Goal: Task Accomplishment & Management: Complete application form

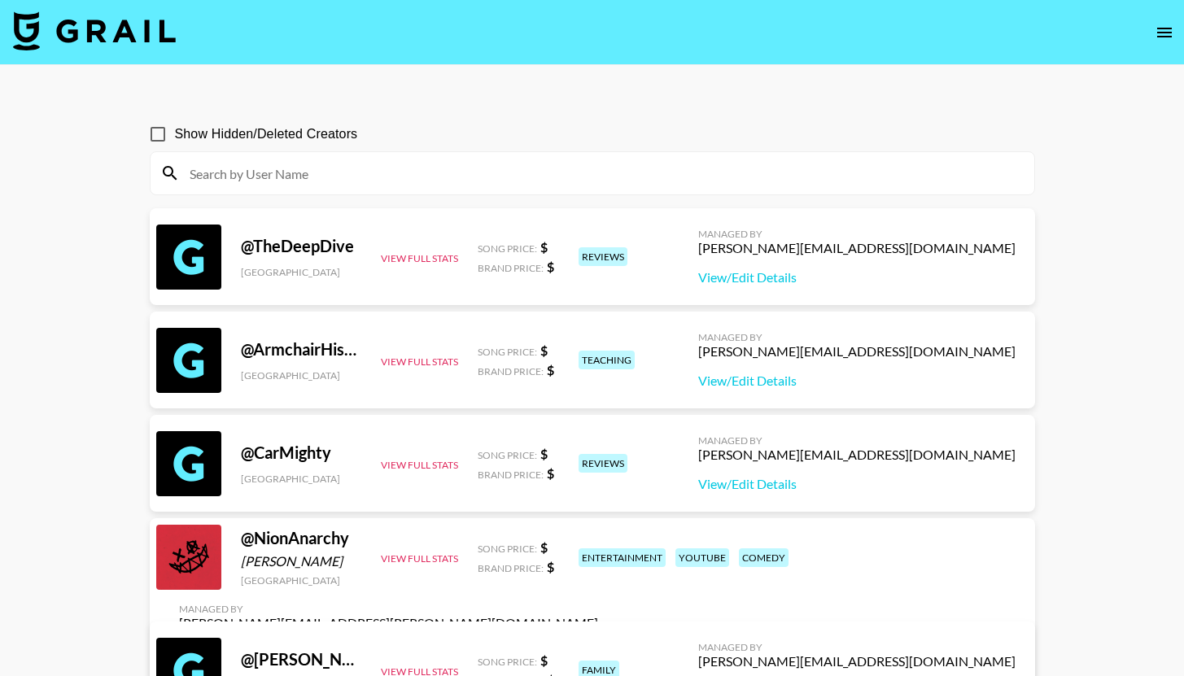
click at [116, 39] on img at bounding box center [94, 30] width 163 height 39
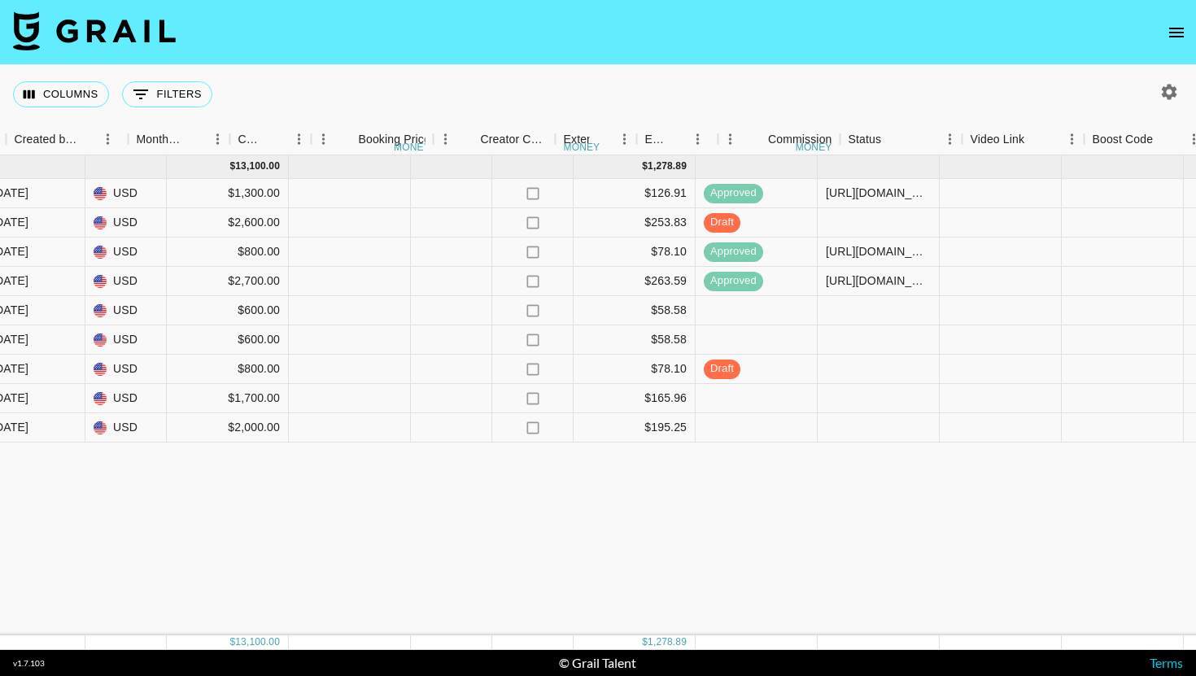
scroll to position [0, 1486]
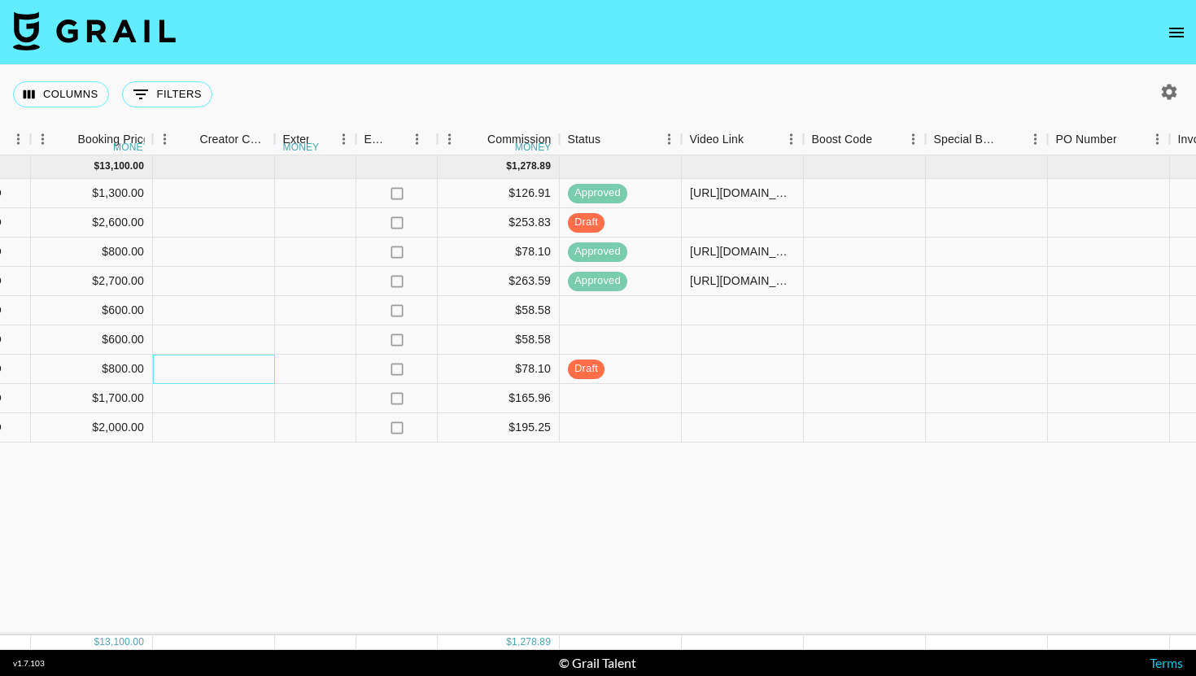
click at [159, 373] on div at bounding box center [214, 369] width 122 height 29
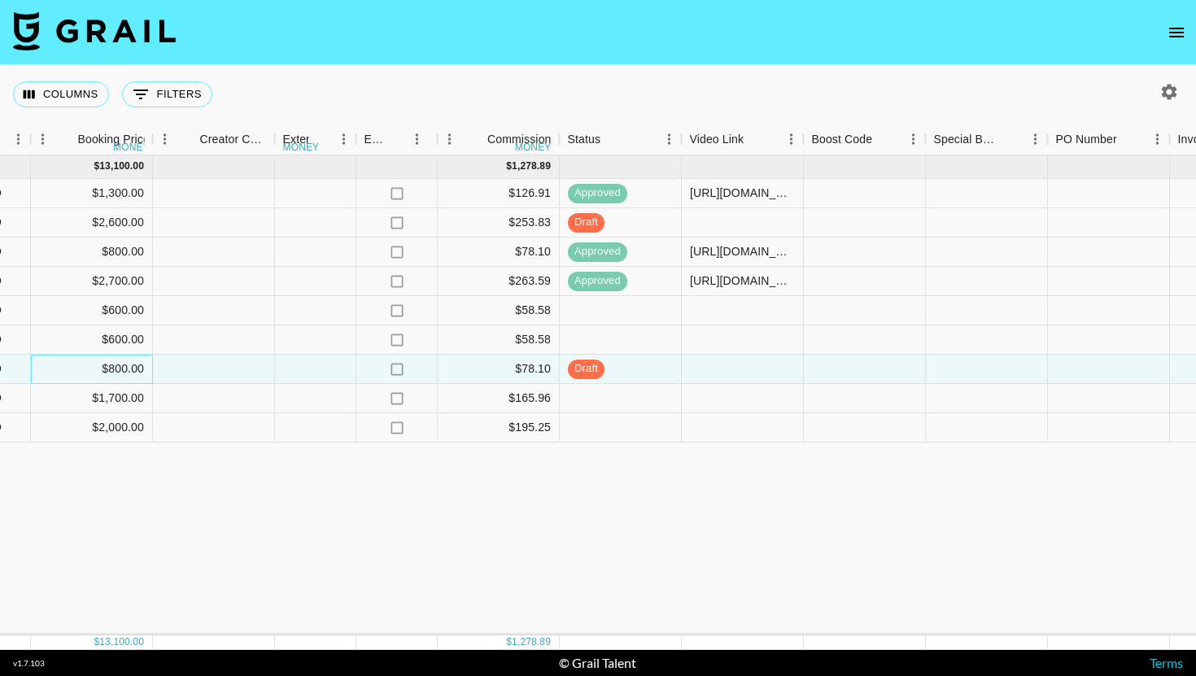
click at [132, 377] on div "$800.00" at bounding box center [92, 369] width 122 height 29
click at [129, 373] on div "$800.00" at bounding box center [92, 369] width 122 height 29
click at [103, 372] on input "800" at bounding box center [92, 368] width 120 height 13
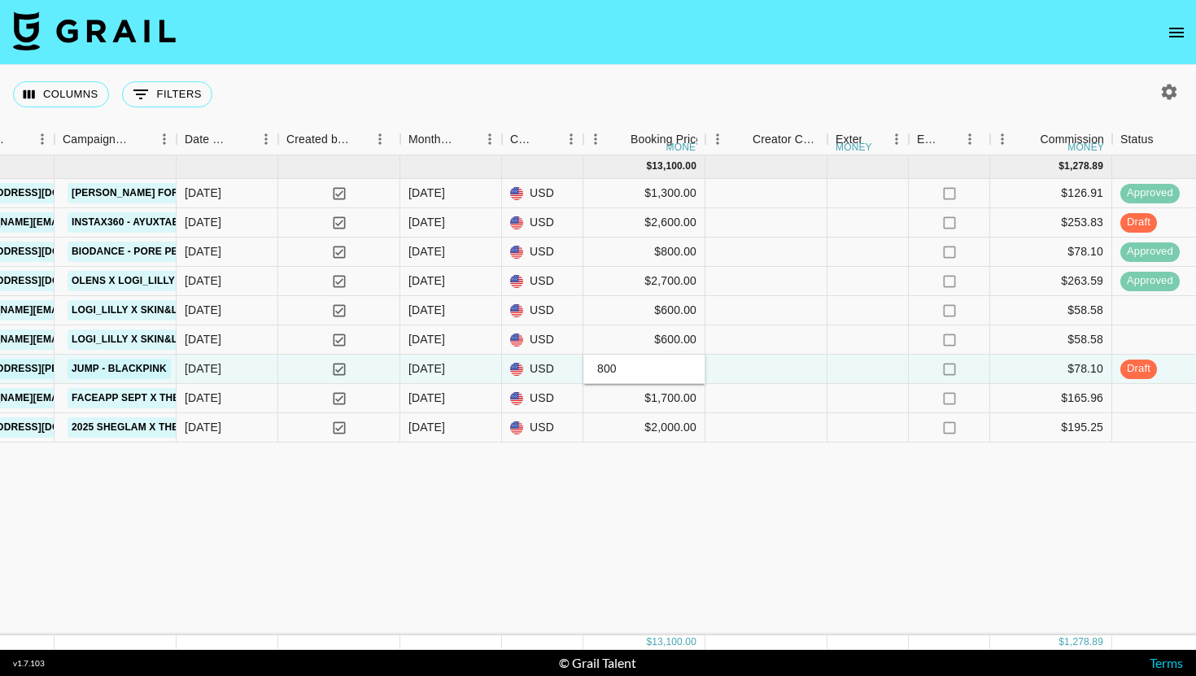
scroll to position [0, 929]
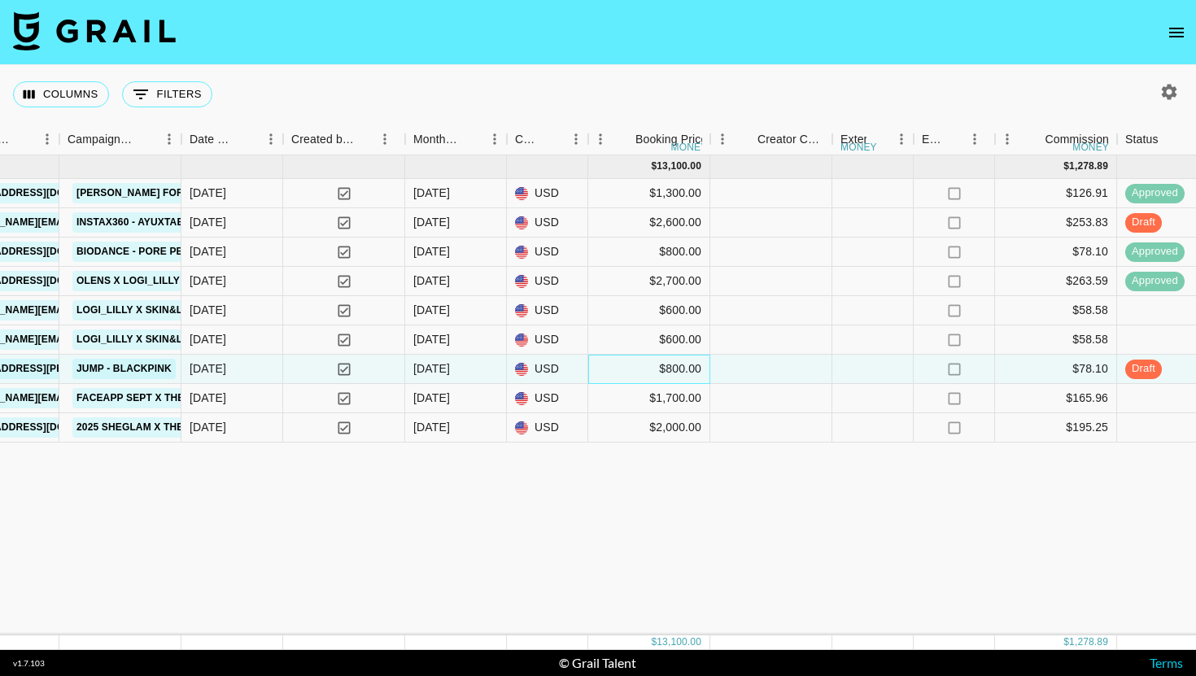
click at [632, 360] on div "$800.00" at bounding box center [649, 369] width 122 height 29
click at [611, 369] on input "800" at bounding box center [649, 368] width 120 height 13
type input "400"
click at [677, 498] on div "[DATE] ( 9 ) $ 13,100.00 $ 1,278.89 0tEJNGE29JOCScQ5o86v recNsaUyf2NK2U7sN logi…" at bounding box center [797, 395] width 3453 height 480
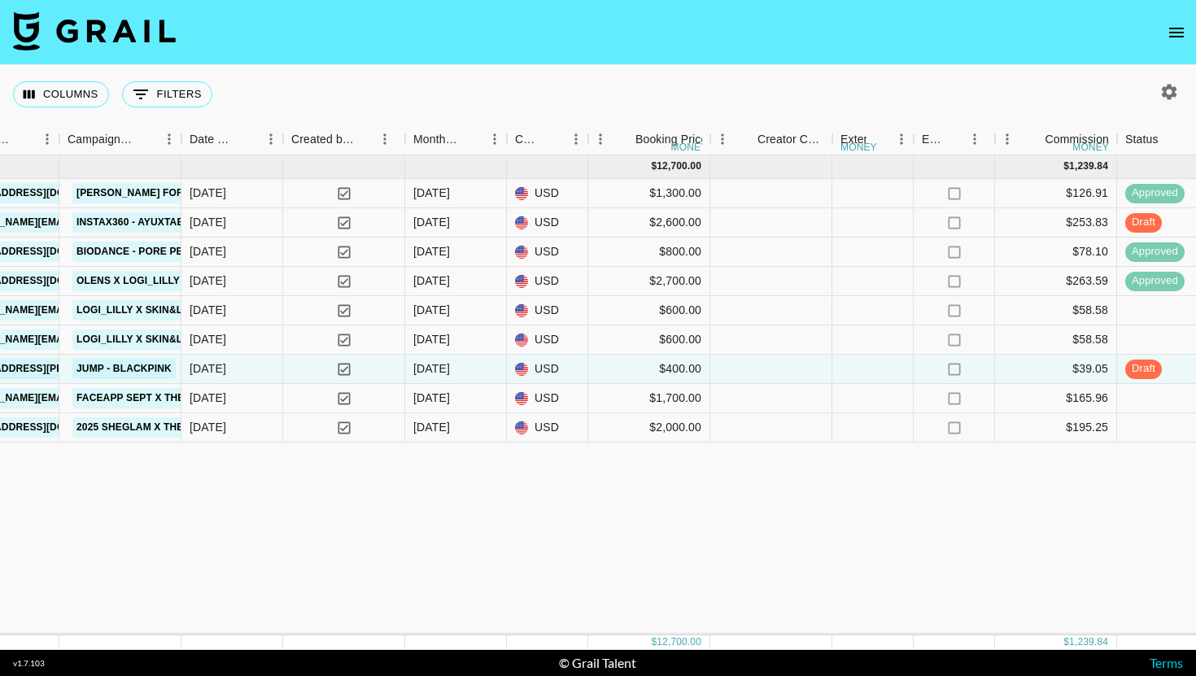
scroll to position [0, 928]
click at [657, 431] on div "$2,000.00" at bounding box center [650, 427] width 122 height 29
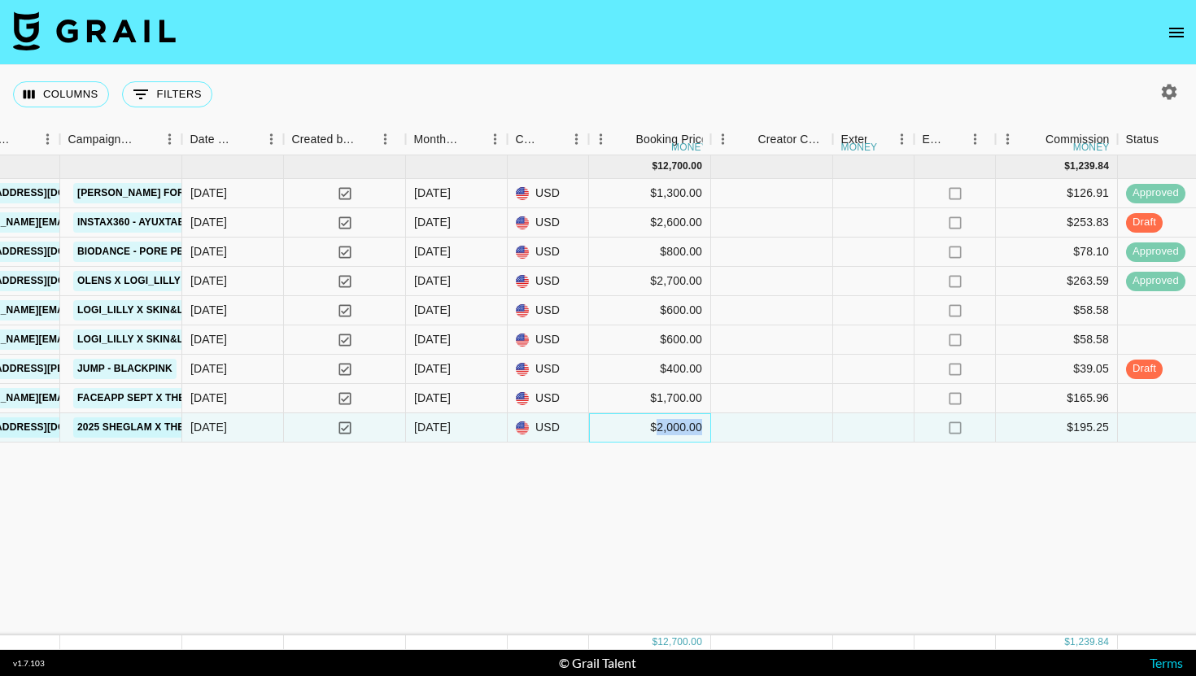
click at [657, 431] on div "$2,000.00" at bounding box center [650, 427] width 122 height 29
click at [657, 431] on input "2000" at bounding box center [650, 427] width 120 height 13
type input "1000"
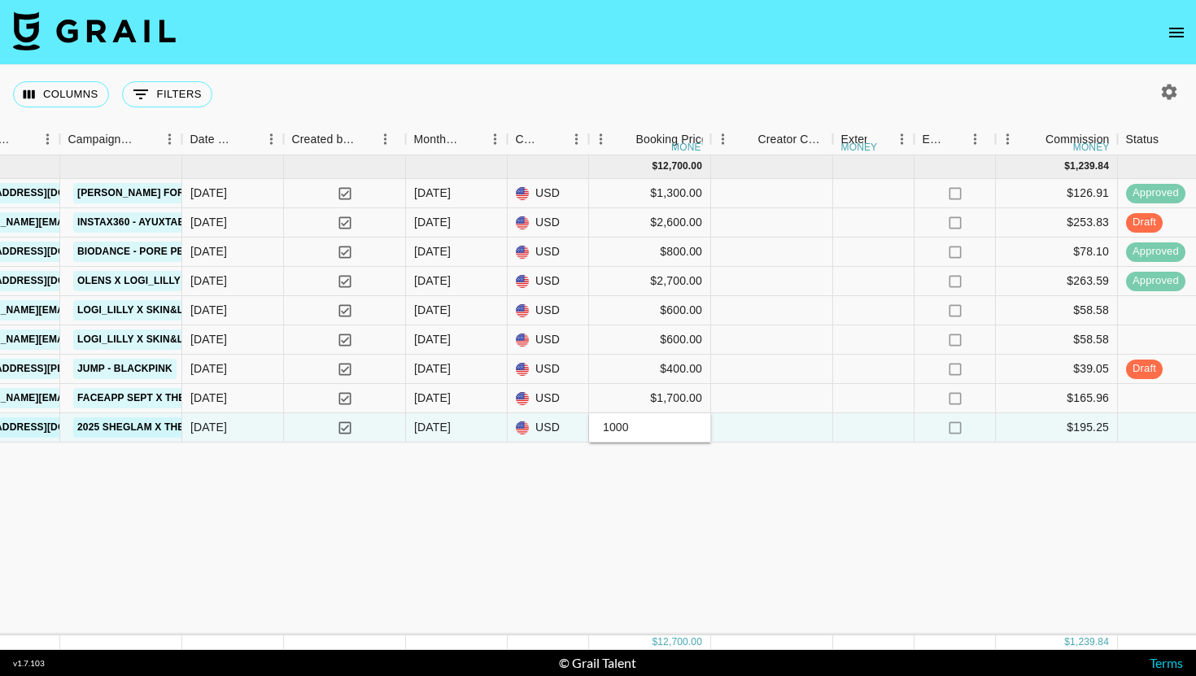
click at [679, 501] on div "[DATE] ( 9 ) $ 12,700.00 $ 1,239.84 0tEJNGE29JOCScQ5o86v recNsaUyf2NK2U7sN logi…" at bounding box center [798, 395] width 3453 height 480
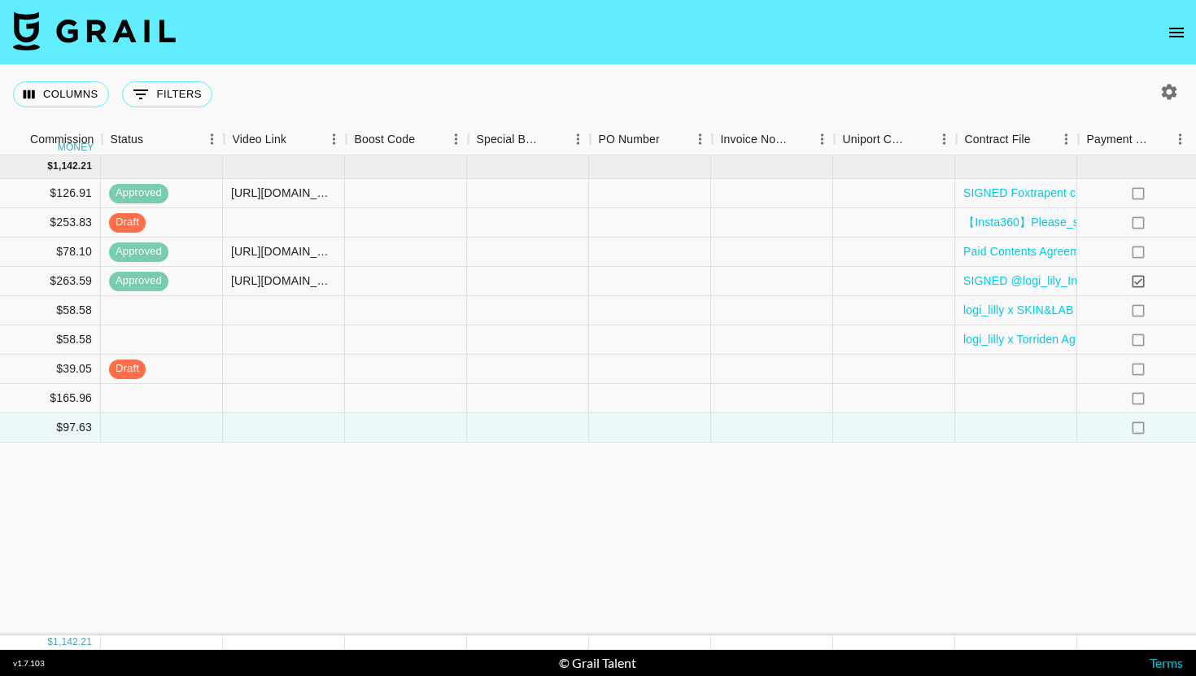
scroll to position [0, 2258]
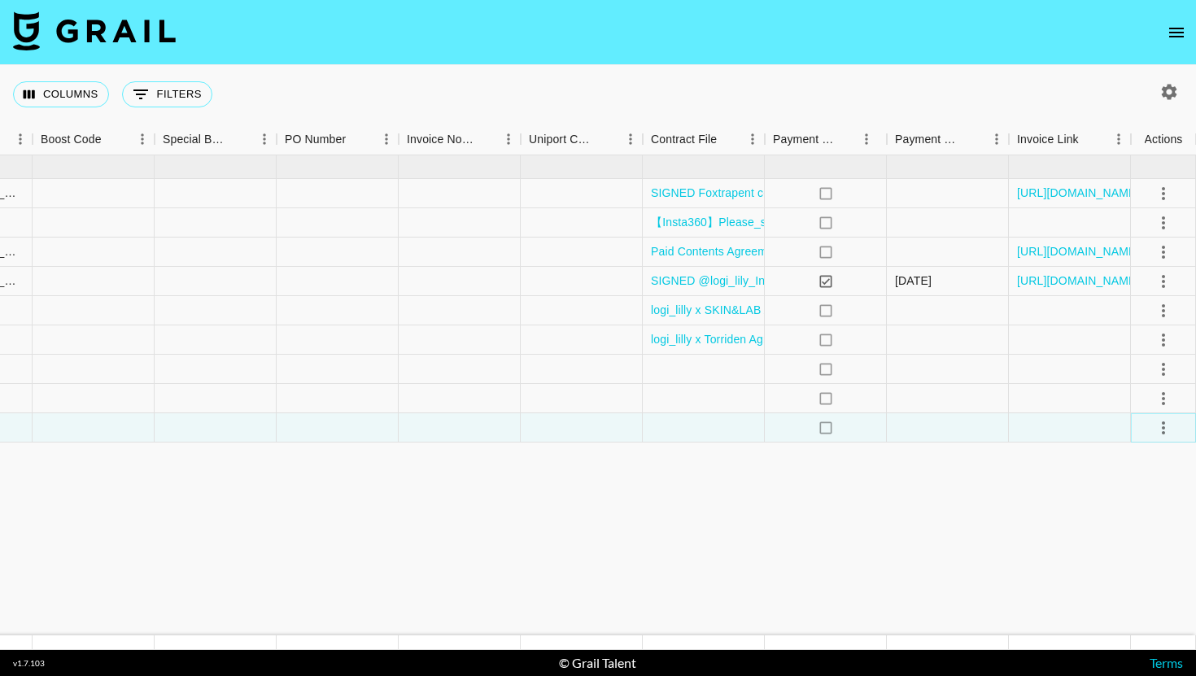
click at [1156, 427] on icon "select merge strategy" at bounding box center [1164, 428] width 20 height 20
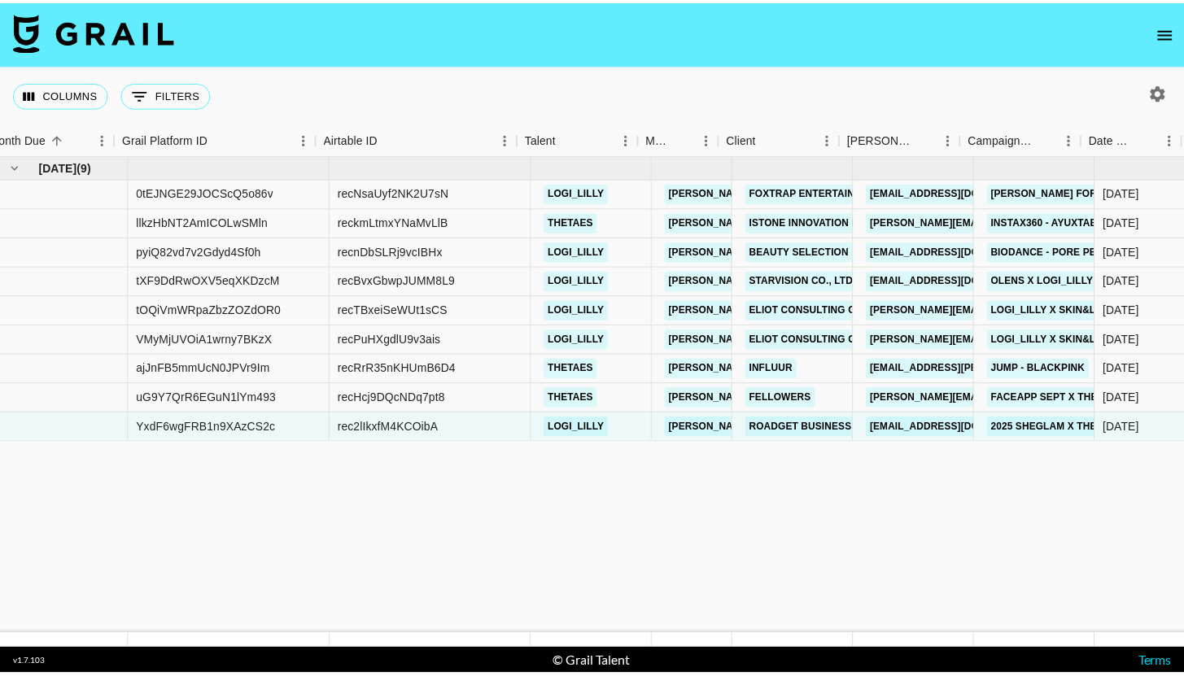
scroll to position [0, 0]
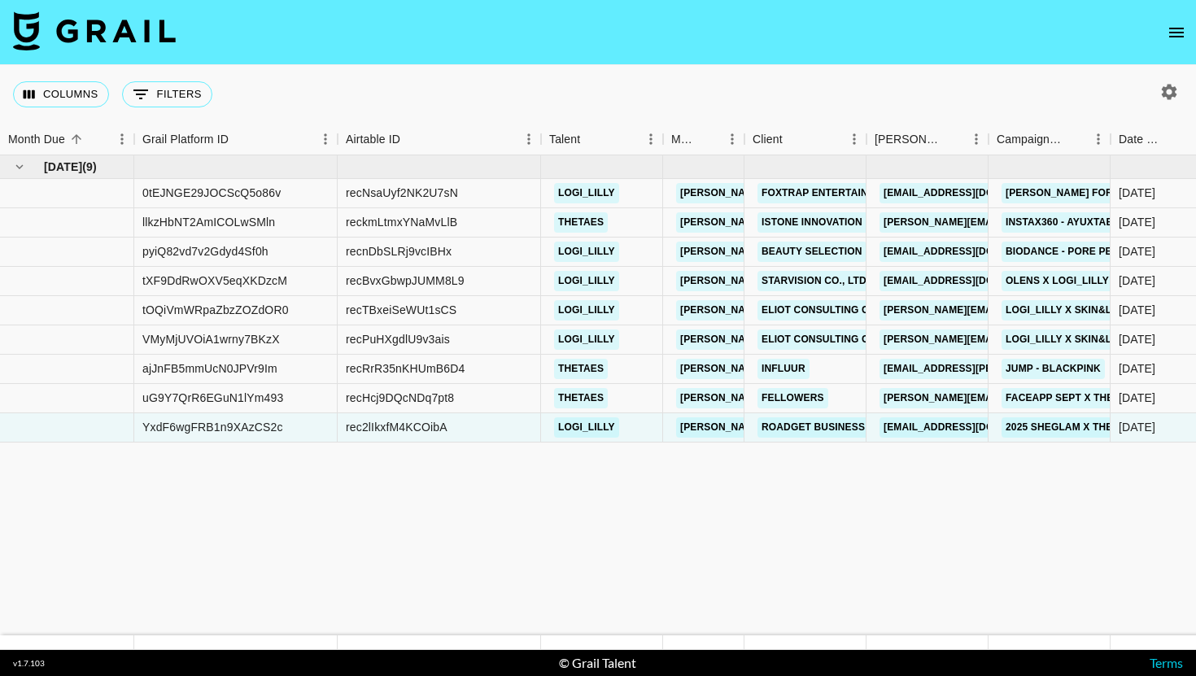
click at [1174, 25] on icon "open drawer" at bounding box center [1177, 33] width 20 height 20
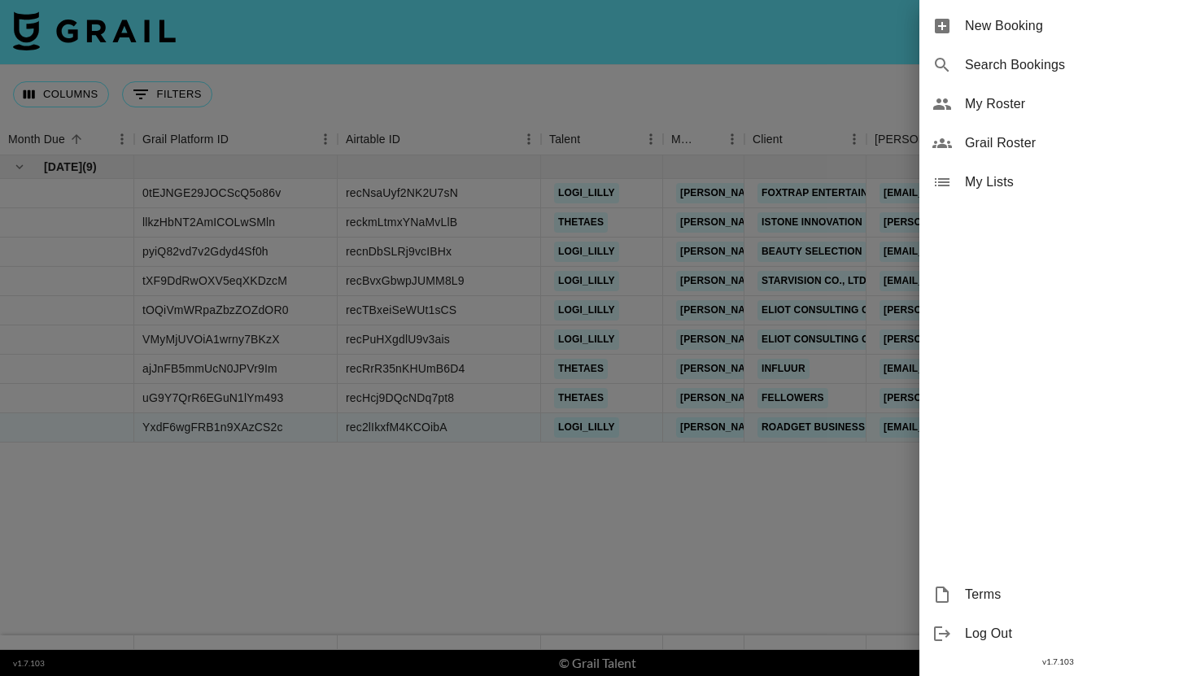
click at [958, 33] on div "New Booking" at bounding box center [1057, 26] width 277 height 39
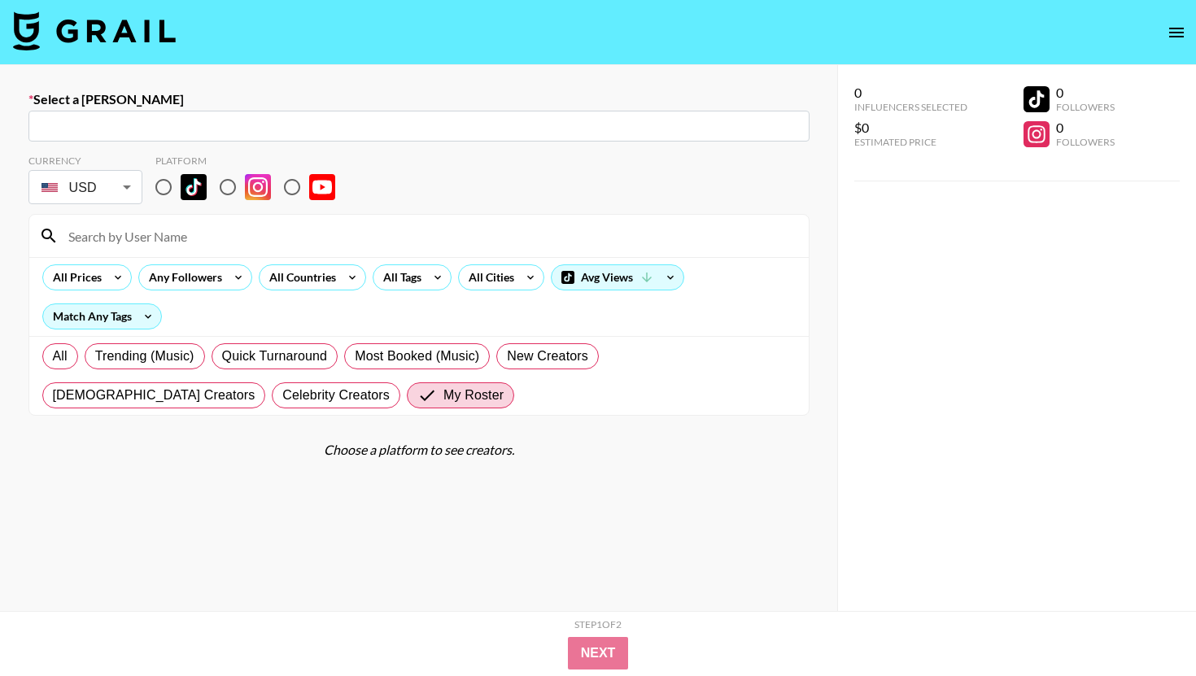
click at [321, 127] on input "text" at bounding box center [418, 126] width 761 height 19
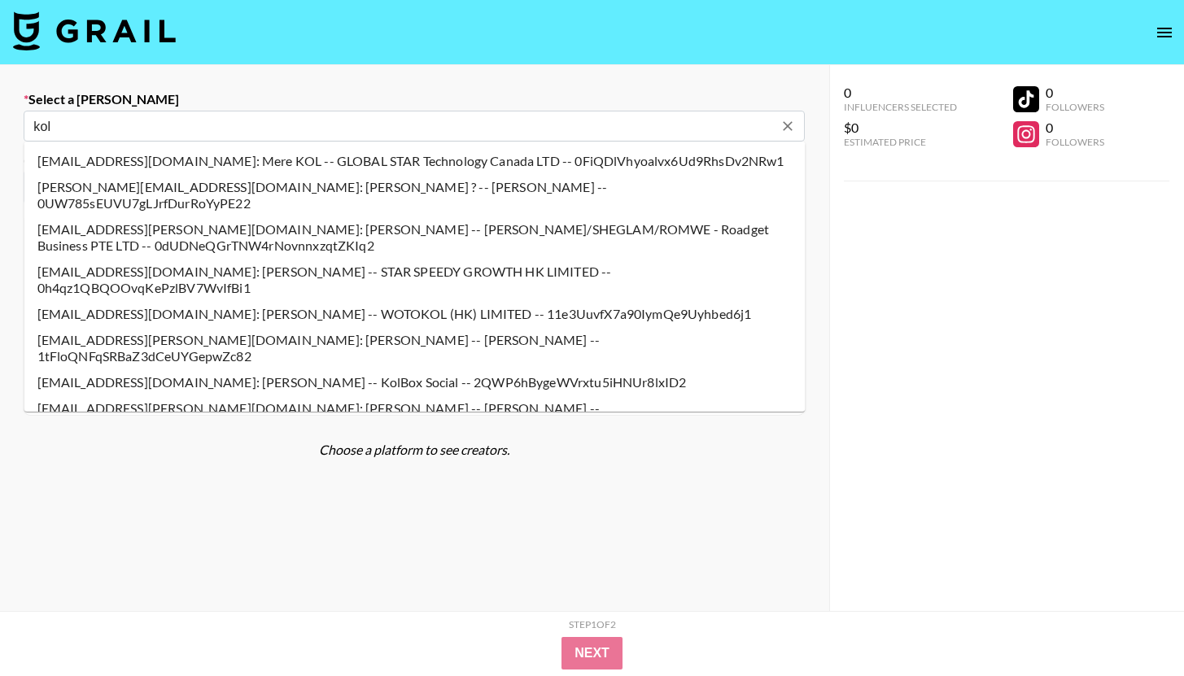
type input "[EMAIL_ADDRESS][DOMAIN_NAME]: [DATE][PERSON_NAME] -- SHEGLAM -- fOAk4toDCJNuc1T…"
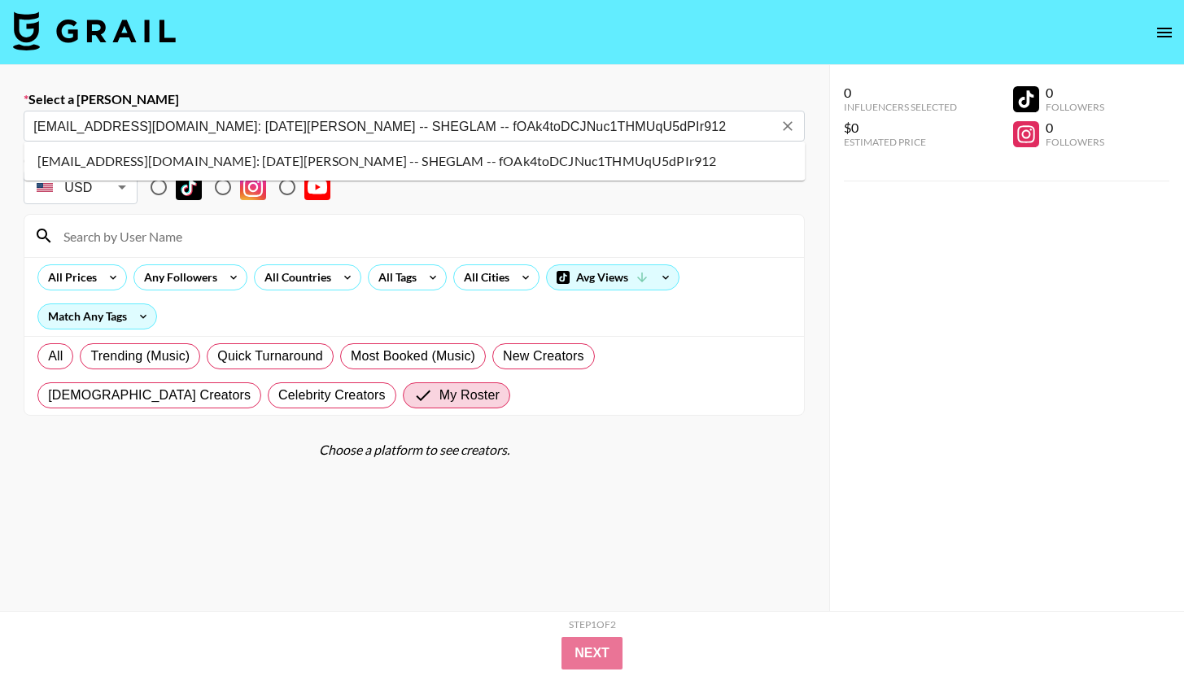
click at [407, 158] on li "[EMAIL_ADDRESS][DOMAIN_NAME]: [DATE][PERSON_NAME] -- SHEGLAM -- fOAk4toDCJNuc1T…" at bounding box center [414, 161] width 781 height 26
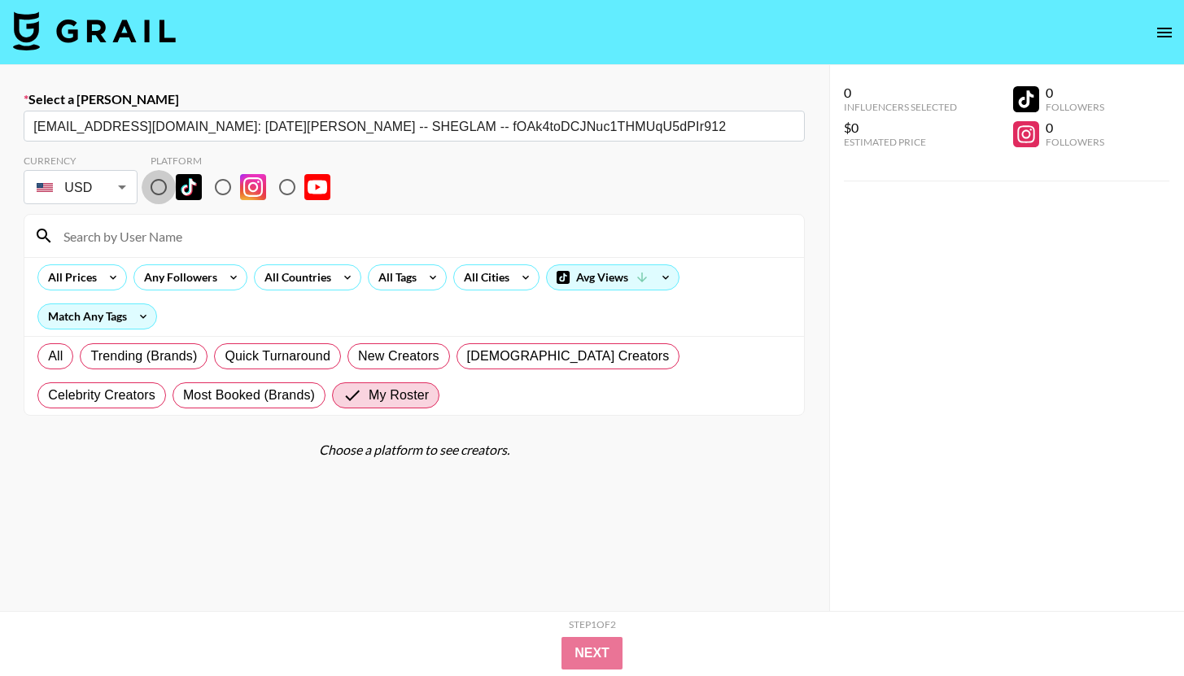
click at [170, 187] on input "radio" at bounding box center [159, 187] width 34 height 34
radio input "true"
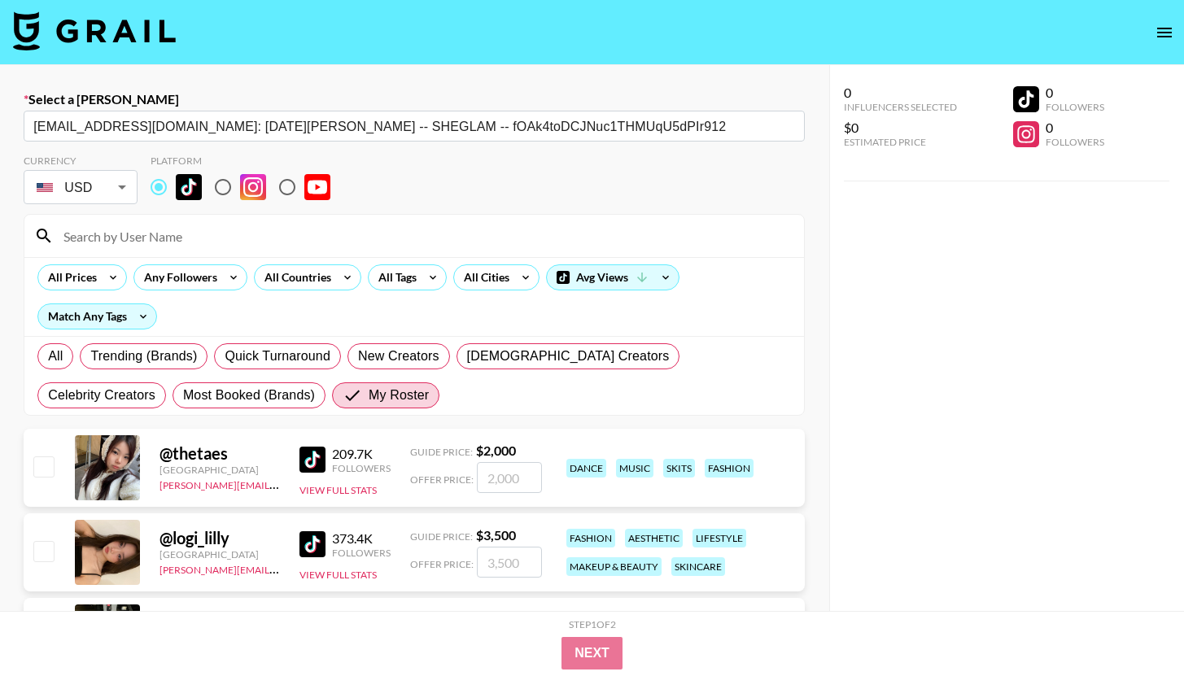
click at [41, 553] on input "checkbox" at bounding box center [43, 551] width 20 height 20
checkbox input "true"
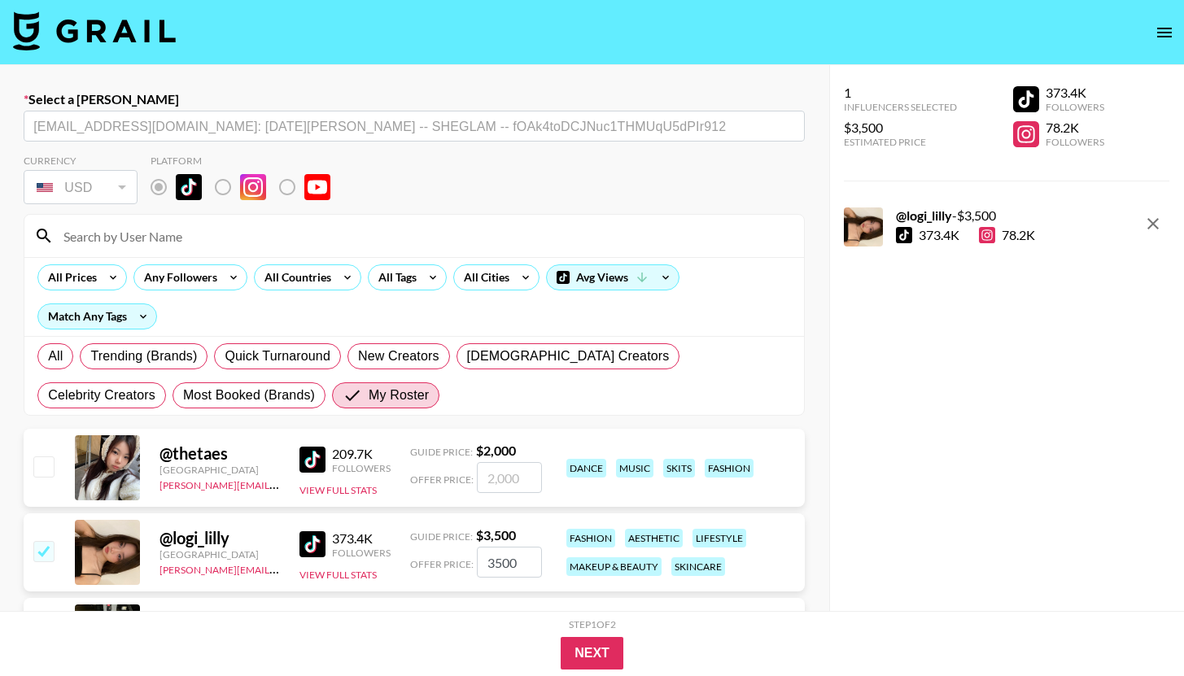
click at [492, 556] on input "3500" at bounding box center [509, 562] width 65 height 31
type input "1000"
click at [600, 647] on button "Next" at bounding box center [592, 653] width 63 height 33
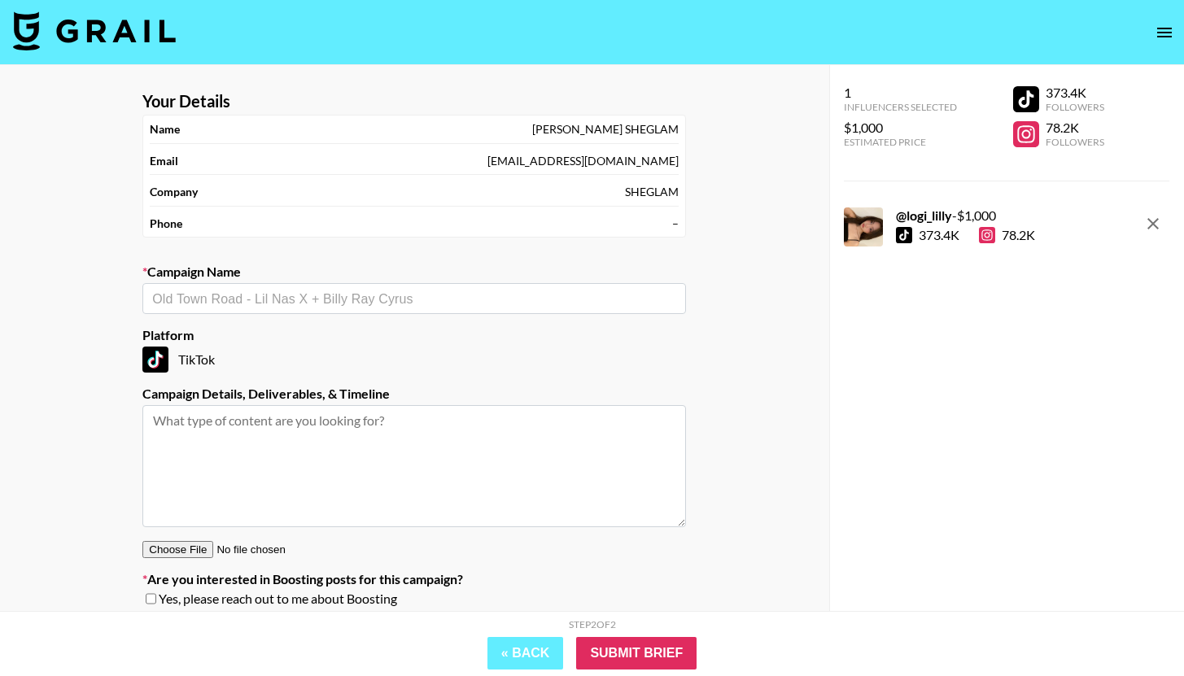
click at [250, 290] on input "text" at bounding box center [414, 299] width 524 height 19
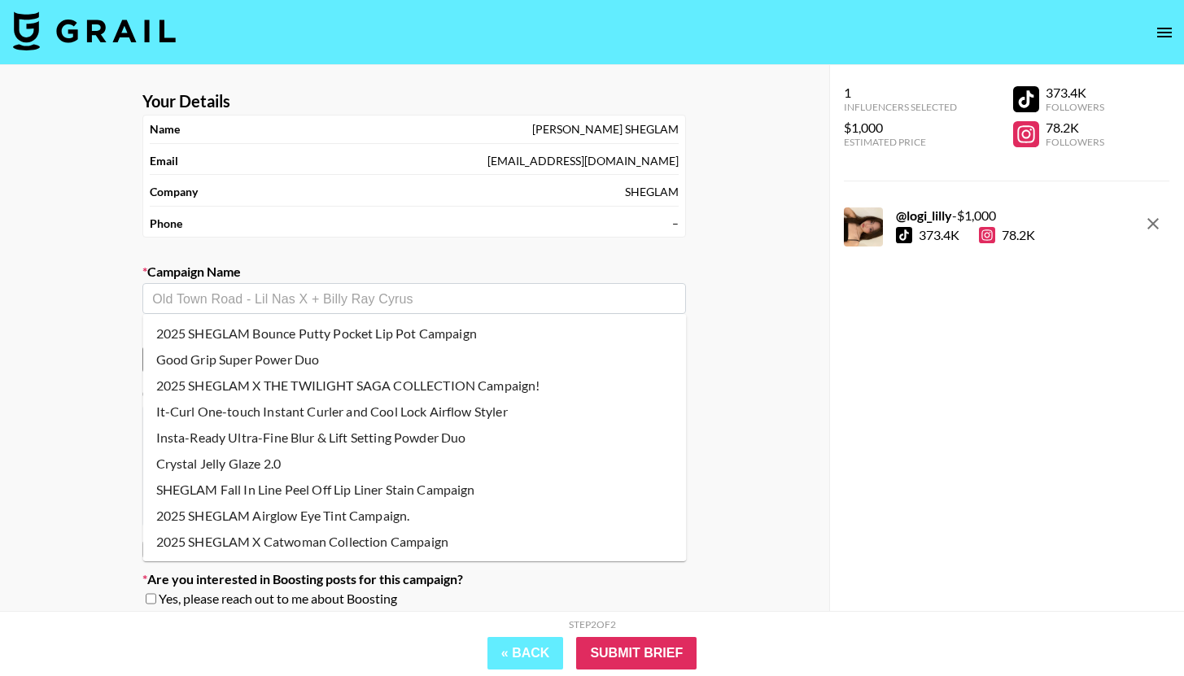
click at [335, 329] on li "2025 SHEGLAM Bounce Putty Pocket Lip Pot Campaign" at bounding box center [414, 334] width 543 height 26
type input "2025 SHEGLAM Bounce Putty Pocket Lip Pot Campaign"
type textarea "TikTok --"
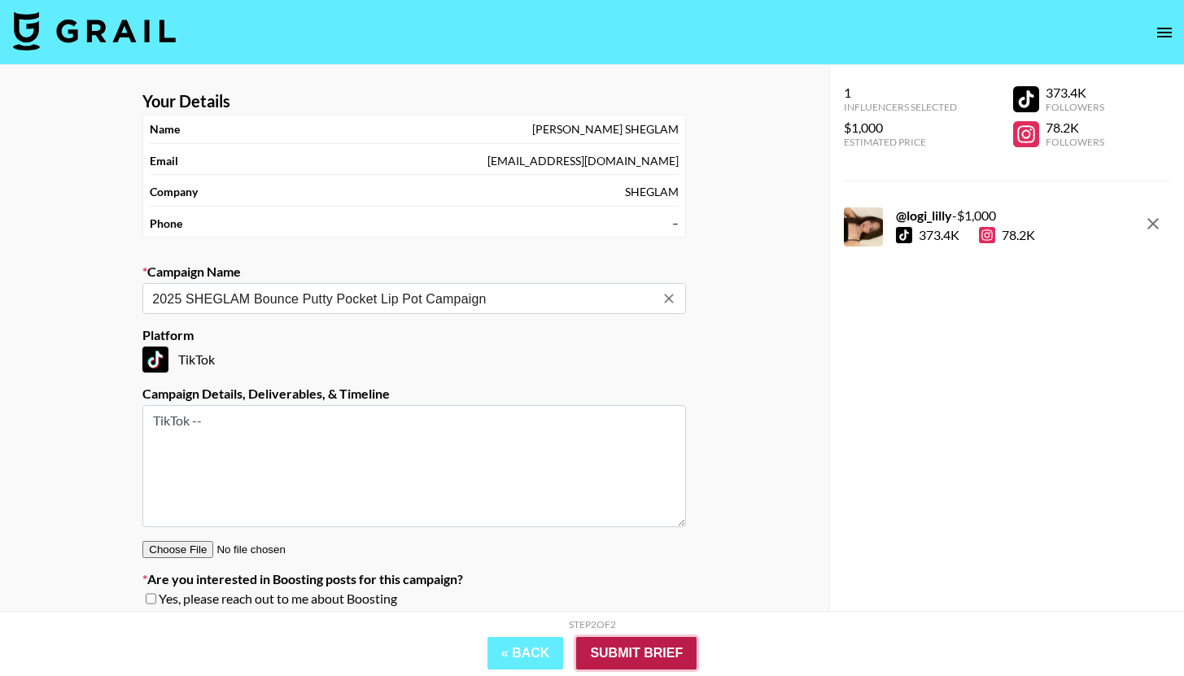
click at [606, 662] on input "Submit Brief" at bounding box center [636, 653] width 120 height 33
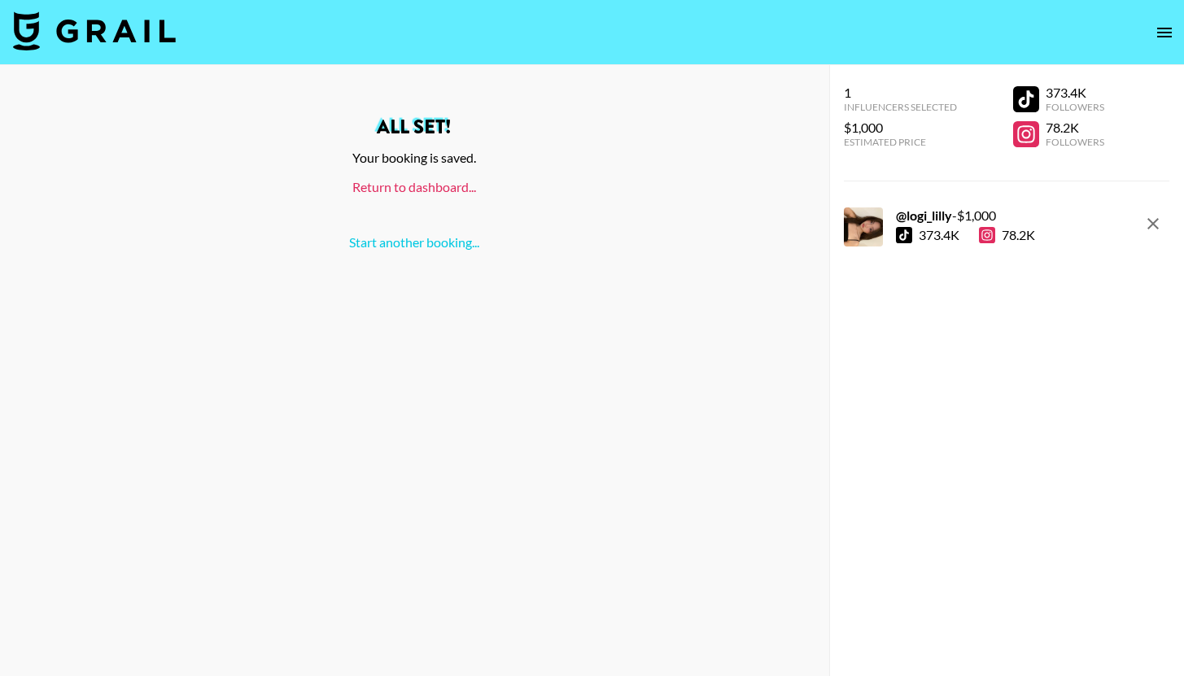
click at [437, 194] on link "Return to dashboard..." at bounding box center [414, 186] width 124 height 15
